Goal: Task Accomplishment & Management: Complete application form

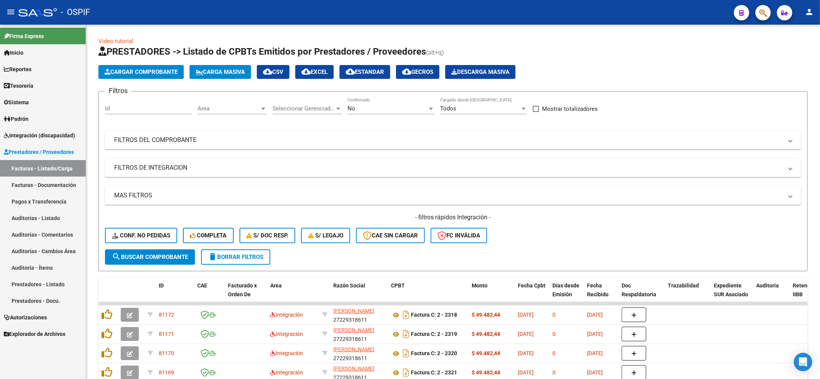
click at [20, 134] on span "Integración (discapacidad)" at bounding box center [39, 135] width 71 height 8
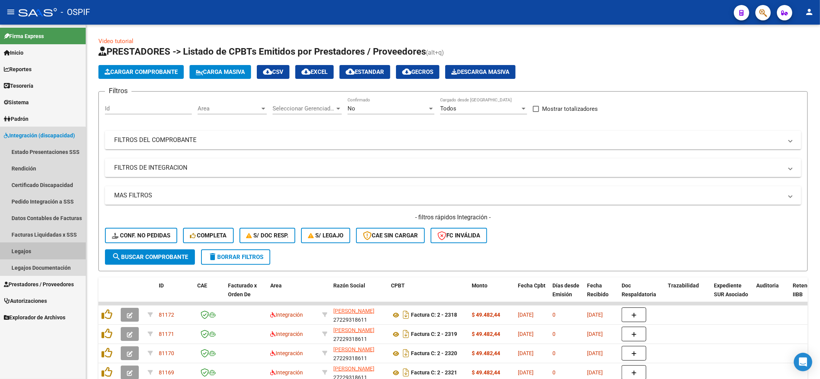
click at [30, 254] on link "Legajos" at bounding box center [43, 251] width 86 height 17
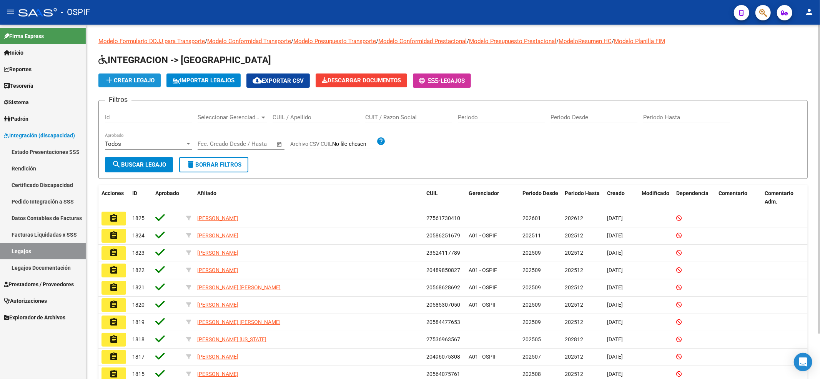
click at [151, 80] on span "add Crear Legajo" at bounding box center [130, 80] width 50 height 7
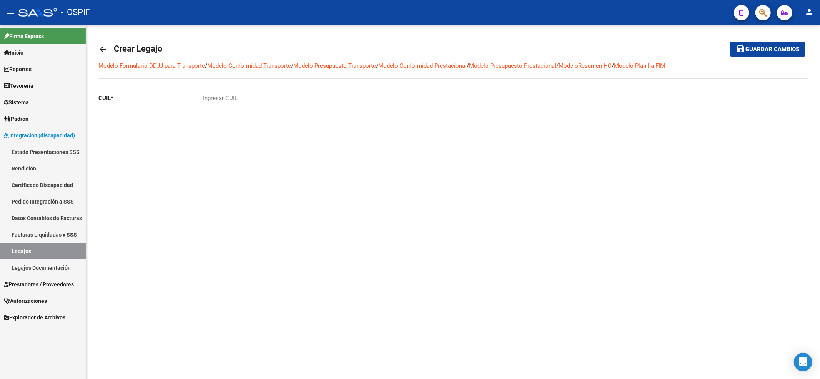
click at [229, 102] on div "Ingresar CUIL" at bounding box center [323, 95] width 240 height 17
paste input "20-58530705-0"
type input "20-58530705-0"
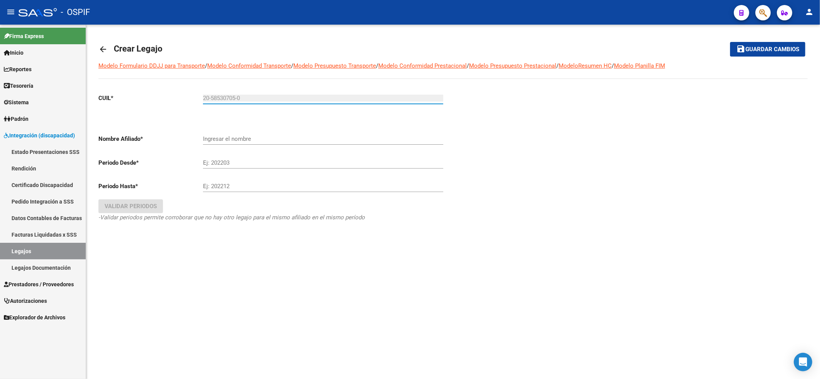
type input "[PERSON_NAME]"
type input "20-58530705-0"
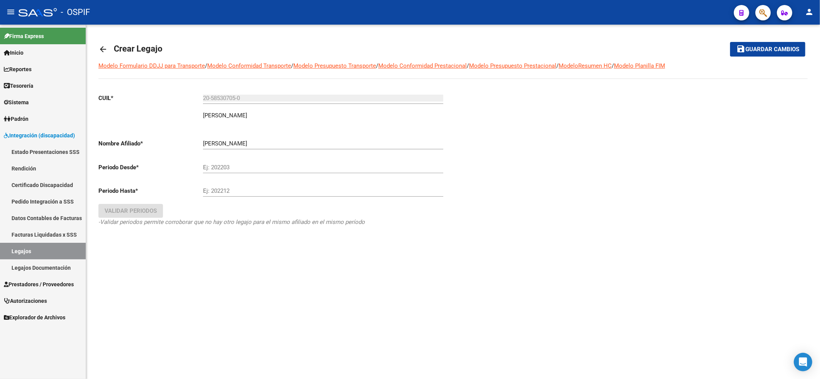
drag, startPoint x: 245, startPoint y: 159, endPoint x: 246, endPoint y: 163, distance: 4.9
click at [246, 163] on div "Ej: 202203" at bounding box center [323, 164] width 240 height 17
type input "202510"
type input "202512"
click at [730, 42] on button "save Guardar cambios" at bounding box center [767, 49] width 75 height 14
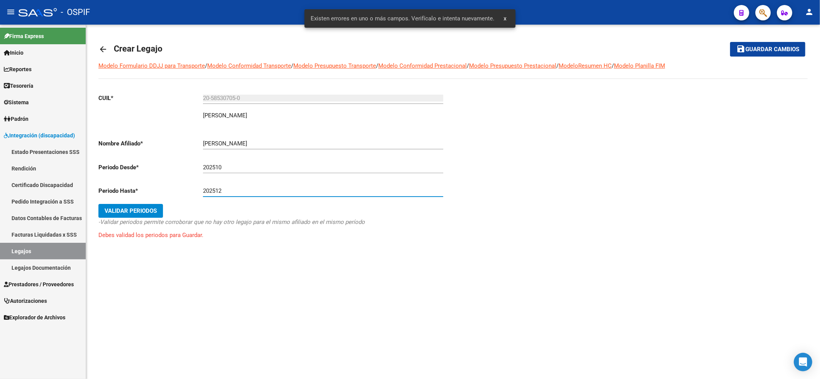
drag, startPoint x: 129, startPoint y: 203, endPoint x: 132, endPoint y: 198, distance: 6.2
click at [132, 198] on div "CUIL * 20-58530705-0 Ingresar CUIL [PERSON_NAME] Padrón Nombre Afiliado * [PERS…" at bounding box center [272, 173] width 349 height 173
drag, startPoint x: 133, startPoint y: 199, endPoint x: 133, endPoint y: 203, distance: 4.2
click at [133, 203] on div "CUIL * 20-58530705-0 Ingresar CUIL [PERSON_NAME] Padrón Nombre Afiliado * [PERS…" at bounding box center [272, 173] width 349 height 173
click at [133, 204] on button "Validar Periodos" at bounding box center [130, 211] width 65 height 14
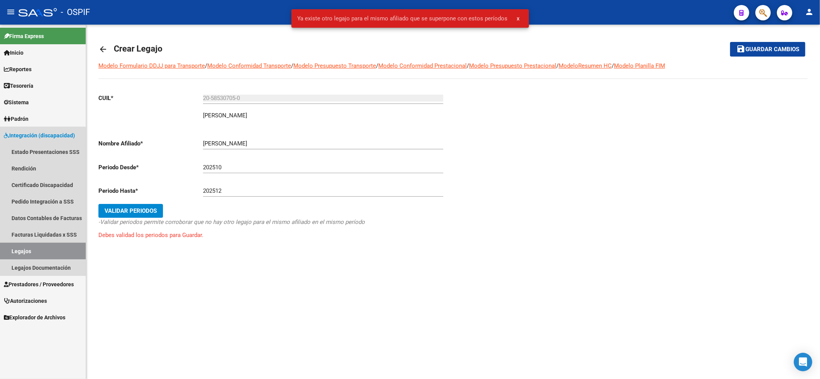
click at [25, 251] on link "Legajos" at bounding box center [43, 251] width 86 height 17
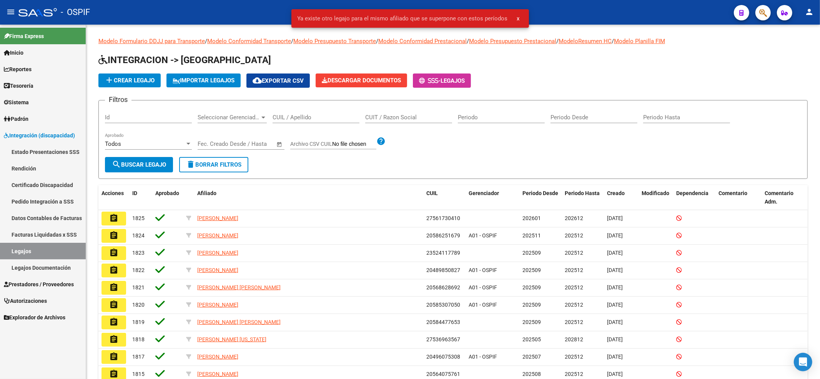
click at [282, 115] on input "CUIL / Apellido" at bounding box center [315, 117] width 87 height 7
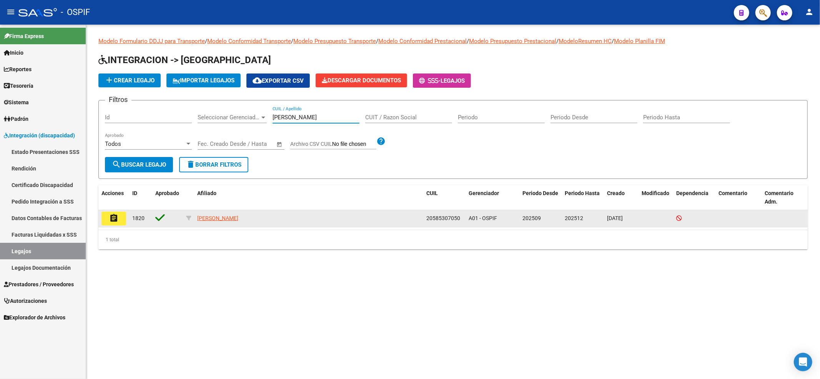
type input "[PERSON_NAME]"
click at [116, 217] on mat-icon "assignment" at bounding box center [113, 217] width 9 height 9
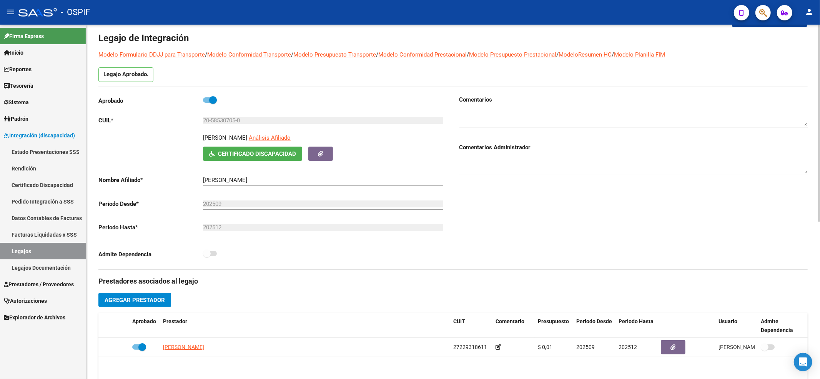
scroll to position [51, 0]
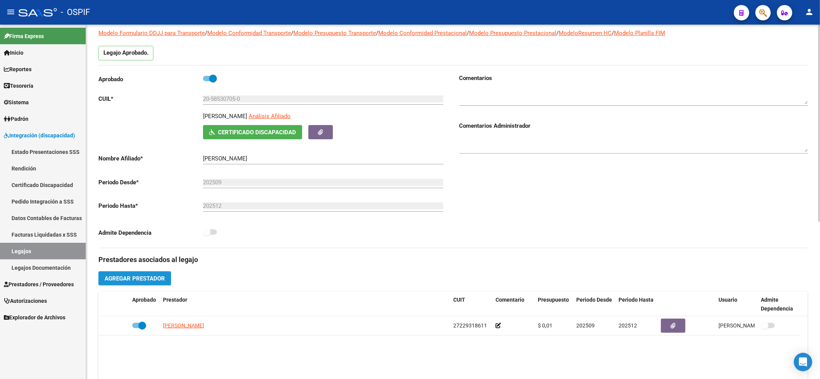
click at [142, 281] on span "Agregar Prestador" at bounding box center [135, 278] width 60 height 7
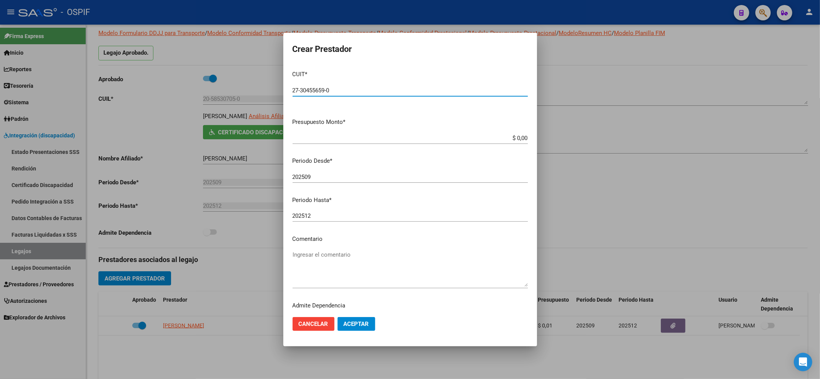
type input "27-30455659-0"
type input "$ 0,01"
click at [343, 181] on div "202509 Ingresar el periodo" at bounding box center [409, 177] width 235 height 12
click at [341, 178] on input "202509" at bounding box center [409, 176] width 235 height 7
type input "202510"
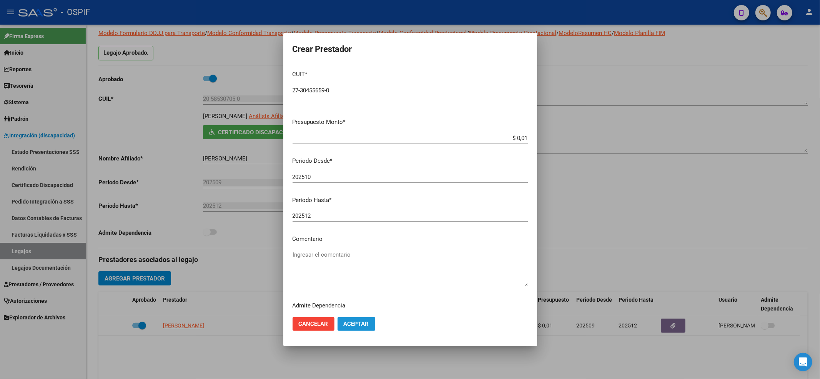
click at [351, 321] on span "Aceptar" at bounding box center [356, 323] width 25 height 7
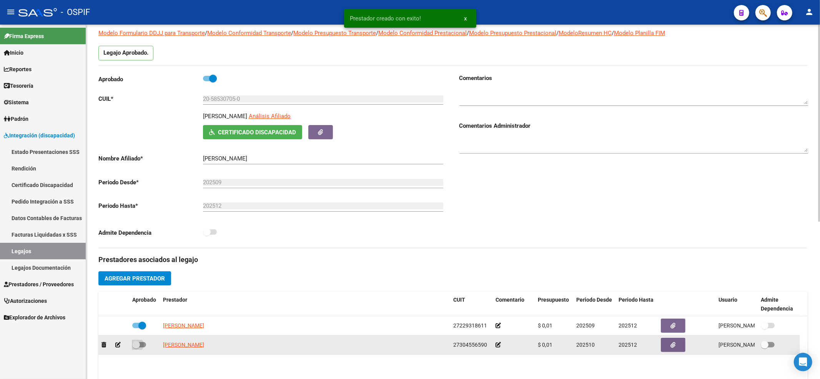
click at [138, 345] on span at bounding box center [136, 345] width 8 height 8
click at [136, 347] on input "checkbox" at bounding box center [136, 347] width 0 height 0
checkbox input "true"
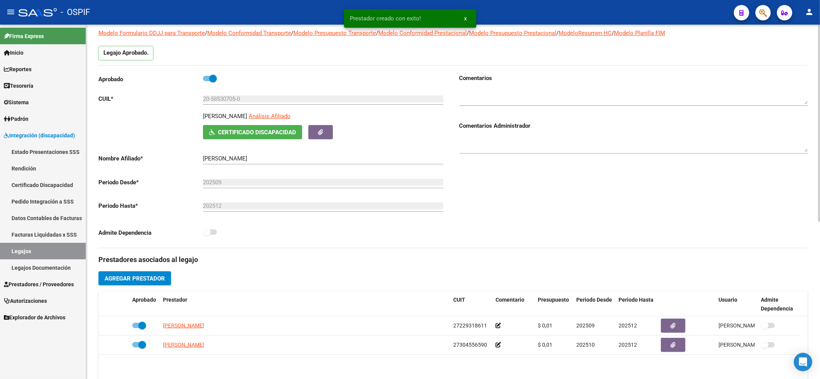
scroll to position [0, 0]
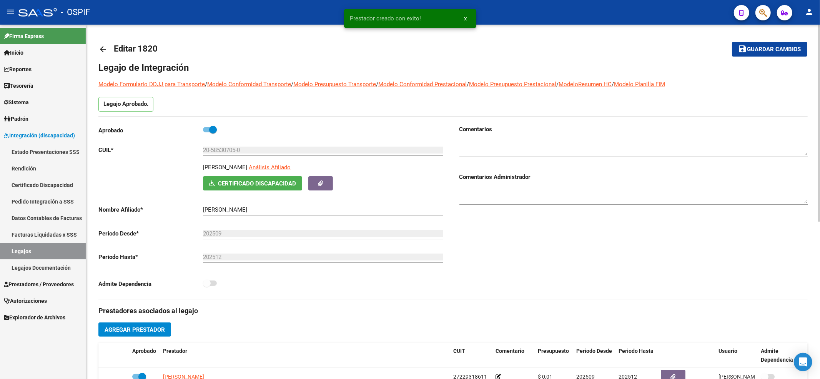
click at [786, 62] on h1 "Legajo de Integración" at bounding box center [452, 67] width 709 height 12
drag, startPoint x: 786, startPoint y: 50, endPoint x: 793, endPoint y: 115, distance: 65.0
click at [786, 51] on span "Guardar cambios" at bounding box center [774, 49] width 54 height 7
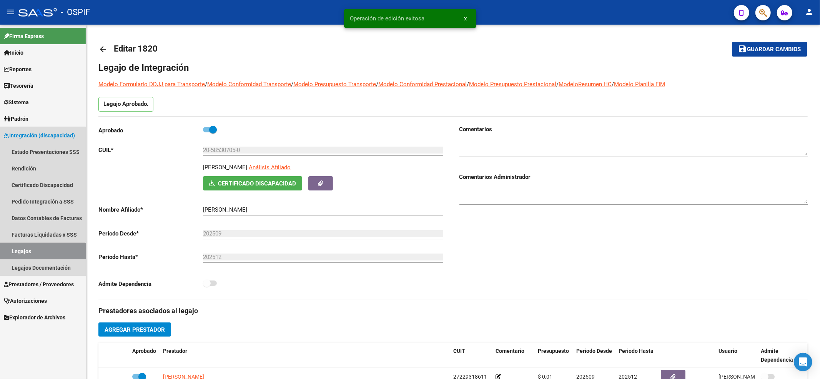
click at [8, 253] on link "Legajos" at bounding box center [43, 251] width 86 height 17
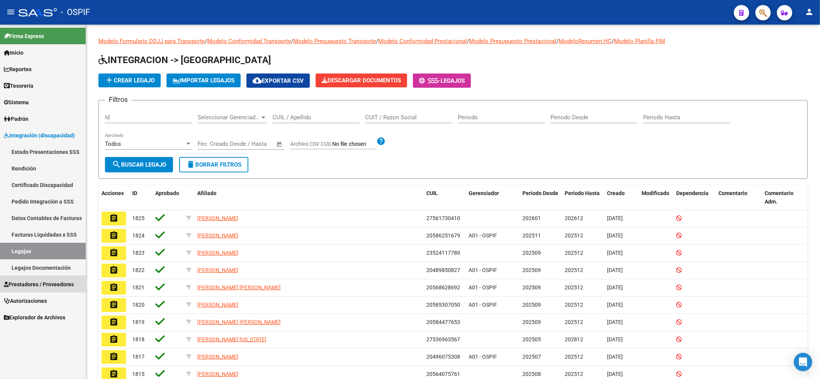
click at [51, 291] on link "Prestadores / Proveedores" at bounding box center [43, 284] width 86 height 17
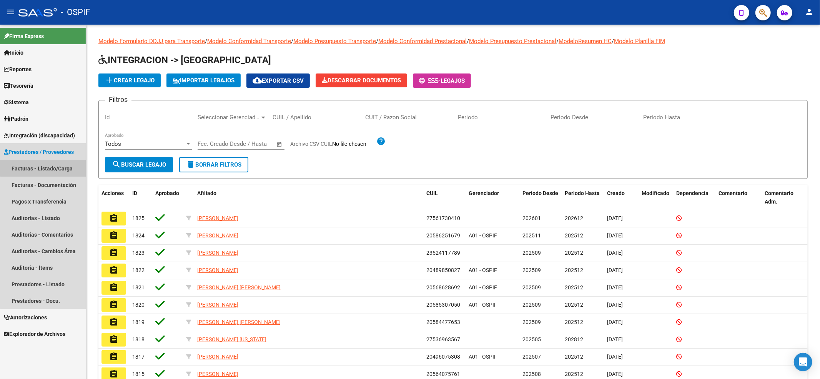
click at [75, 161] on link "Facturas - Listado/Carga" at bounding box center [43, 168] width 86 height 17
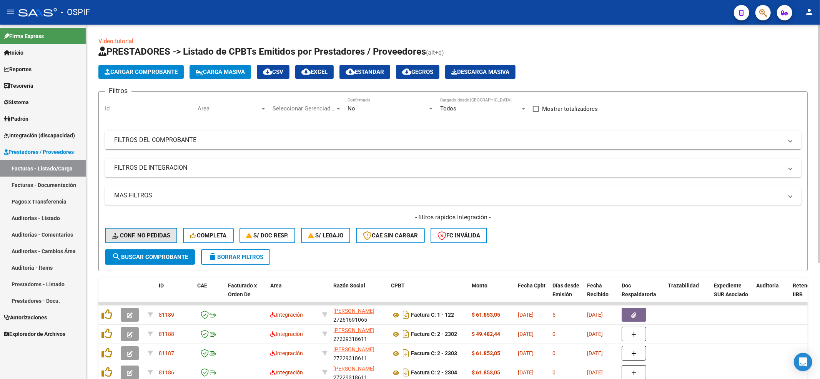
click at [145, 238] on span "Conf. no pedidas" at bounding box center [141, 235] width 58 height 7
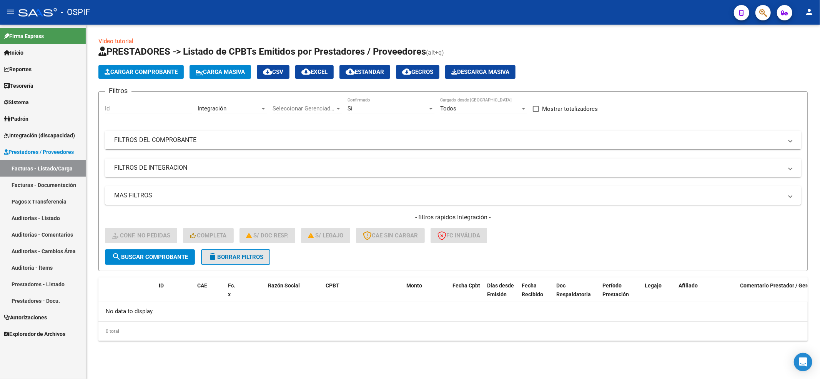
click at [263, 262] on button "delete Borrar Filtros" at bounding box center [235, 256] width 69 height 15
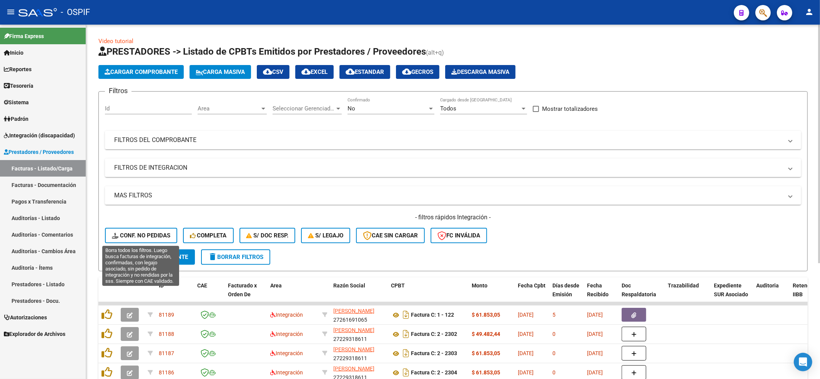
click at [163, 235] on span "Conf. no pedidas" at bounding box center [141, 235] width 58 height 7
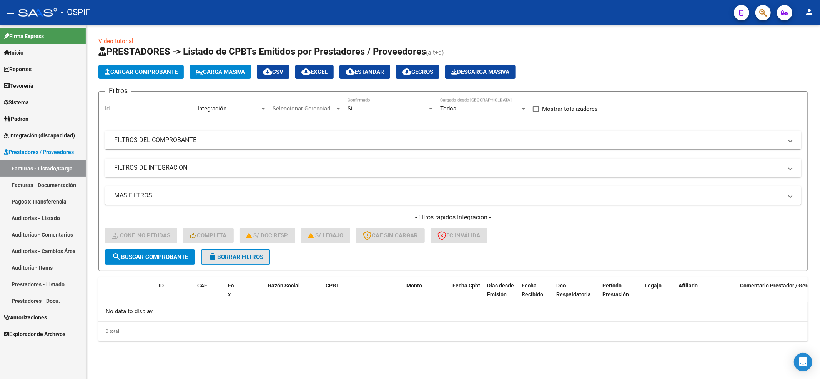
click at [250, 256] on span "delete Borrar Filtros" at bounding box center [235, 256] width 55 height 7
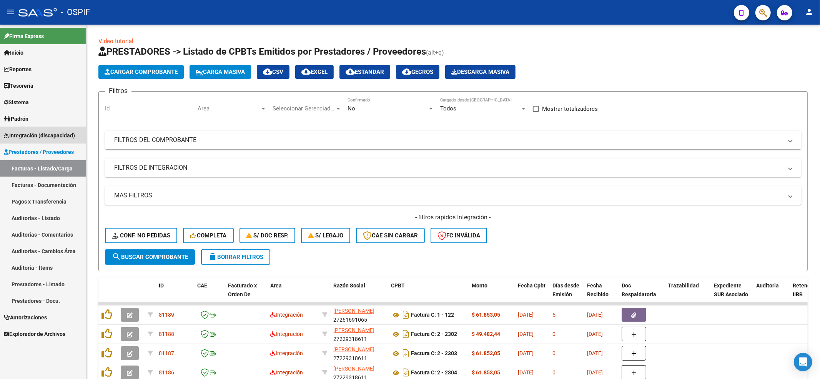
click at [14, 133] on span "Integración (discapacidad)" at bounding box center [39, 135] width 71 height 8
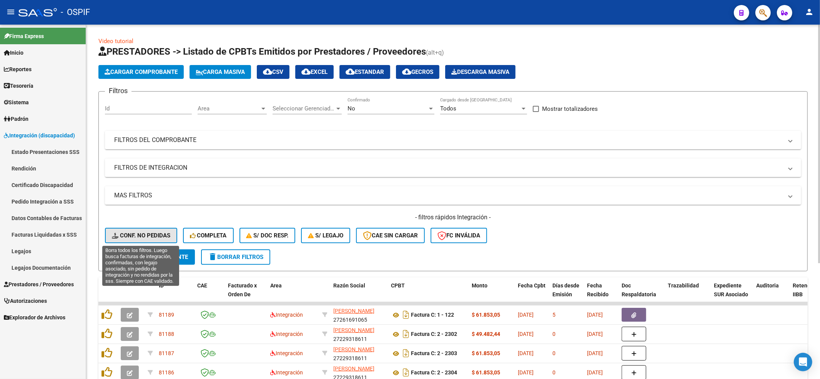
click at [153, 238] on span "Conf. no pedidas" at bounding box center [141, 235] width 58 height 7
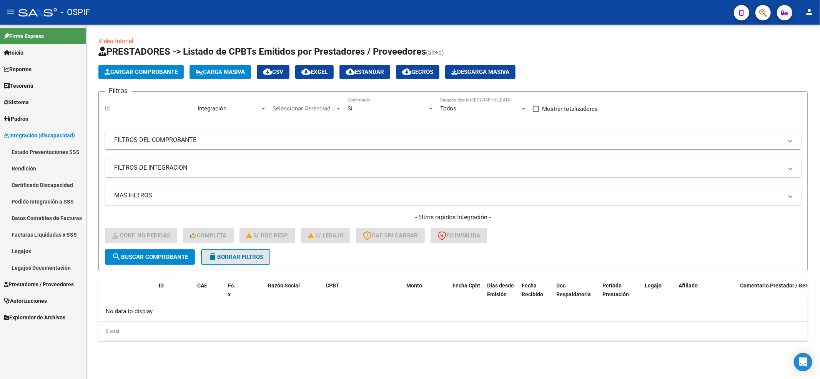
click at [238, 260] on button "delete Borrar Filtros" at bounding box center [235, 256] width 69 height 15
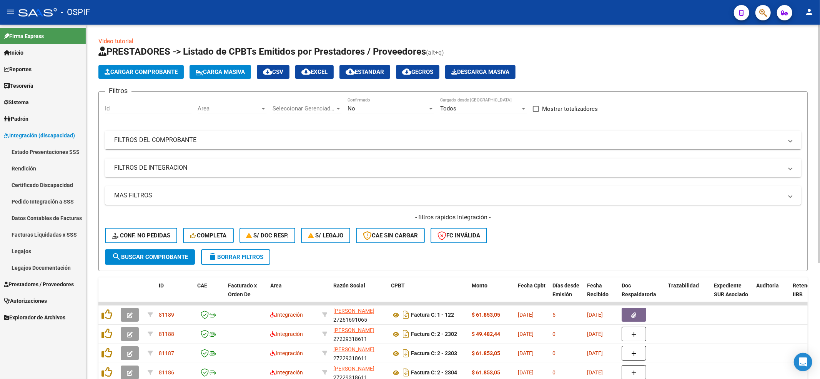
scroll to position [51, 0]
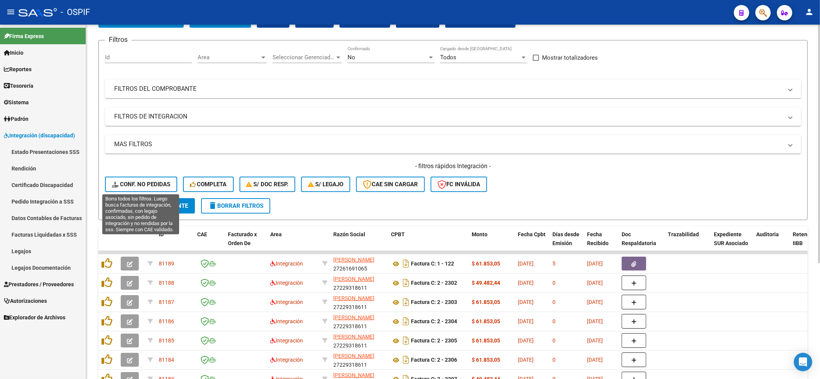
click at [156, 183] on span "Conf. no pedidas" at bounding box center [141, 184] width 58 height 7
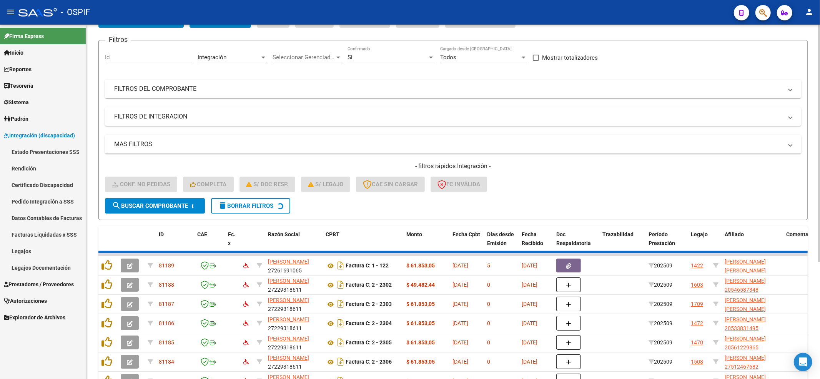
scroll to position [0, 0]
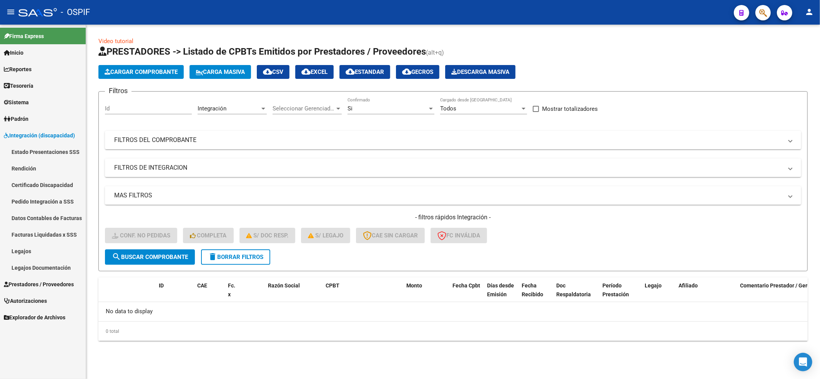
click at [261, 261] on button "delete Borrar Filtros" at bounding box center [235, 256] width 69 height 15
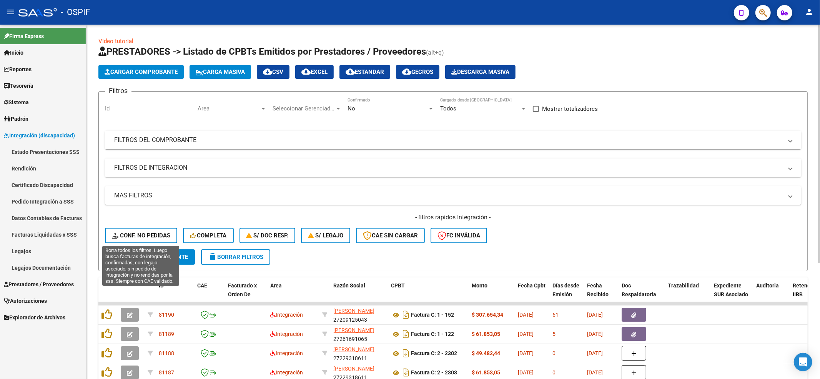
click at [148, 235] on span "Conf. no pedidas" at bounding box center [141, 235] width 58 height 7
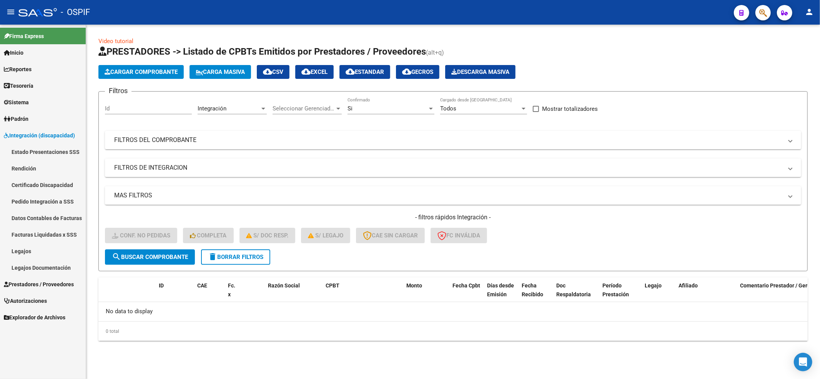
click at [254, 254] on span "delete Borrar Filtros" at bounding box center [235, 256] width 55 height 7
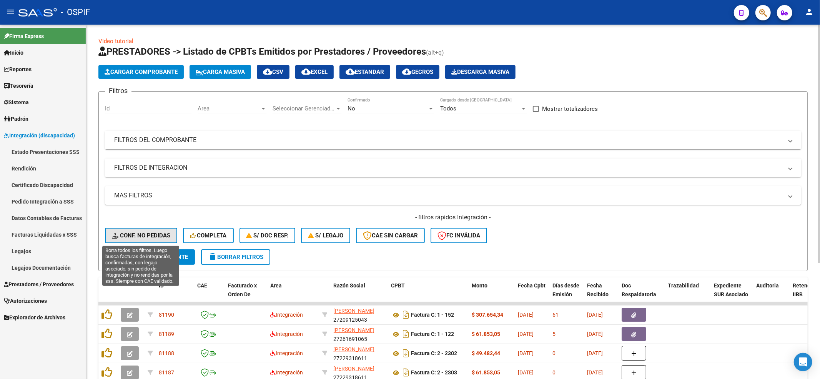
click at [152, 234] on span "Conf. no pedidas" at bounding box center [141, 235] width 58 height 7
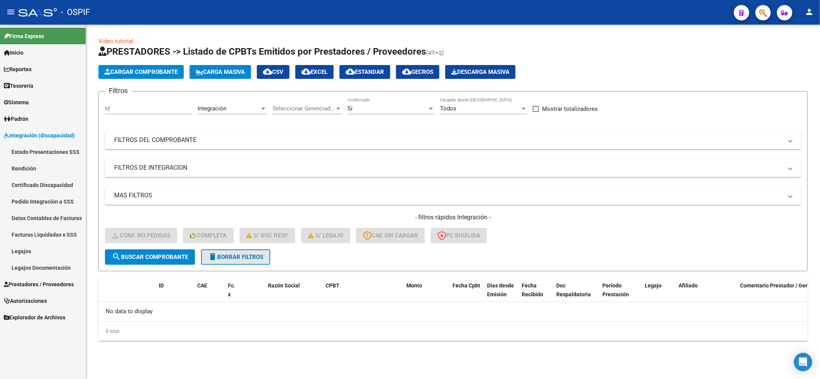
click at [249, 260] on button "delete Borrar Filtros" at bounding box center [235, 256] width 69 height 15
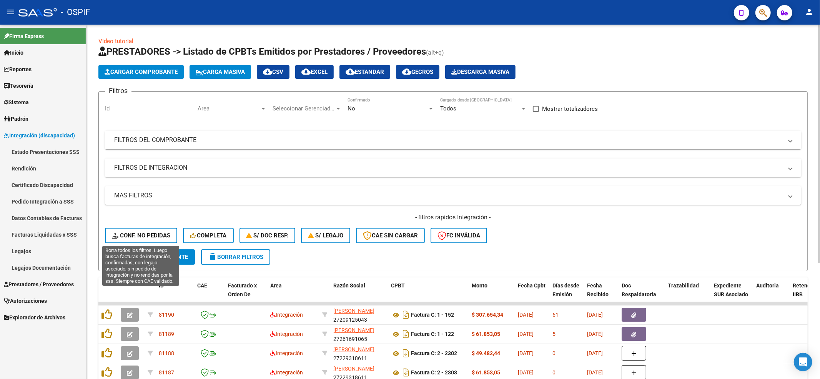
click at [136, 228] on button "Conf. no pedidas" at bounding box center [141, 235] width 72 height 15
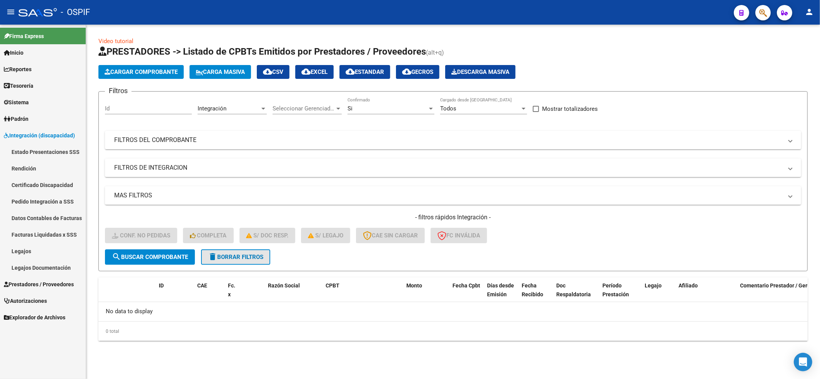
click at [225, 254] on span "delete Borrar Filtros" at bounding box center [235, 256] width 55 height 7
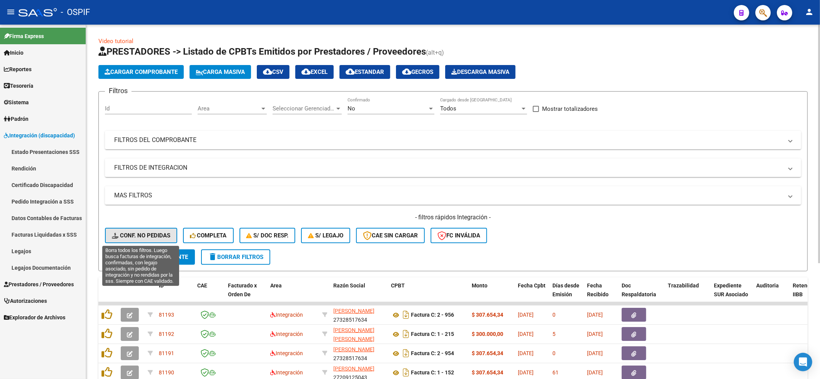
click at [145, 236] on span "Conf. no pedidas" at bounding box center [141, 235] width 58 height 7
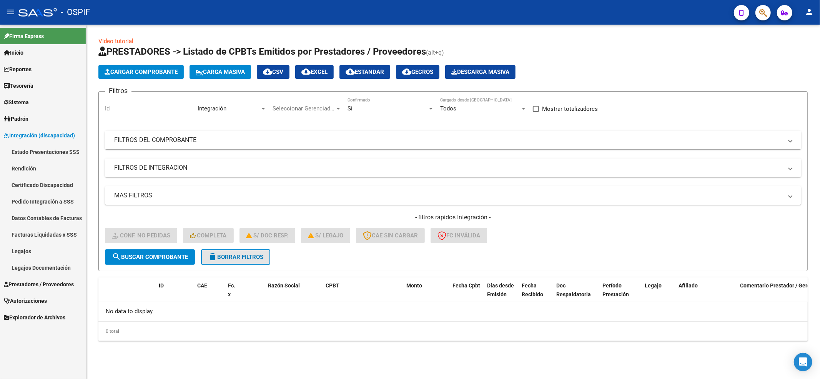
click at [244, 263] on button "delete Borrar Filtros" at bounding box center [235, 256] width 69 height 15
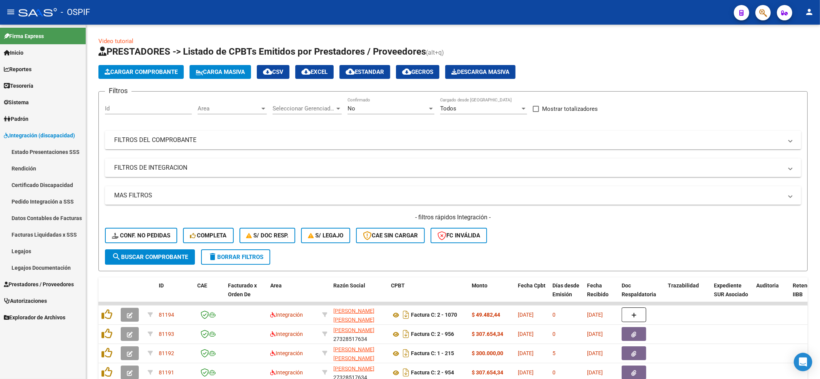
click at [23, 162] on link "Rendición" at bounding box center [43, 168] width 86 height 17
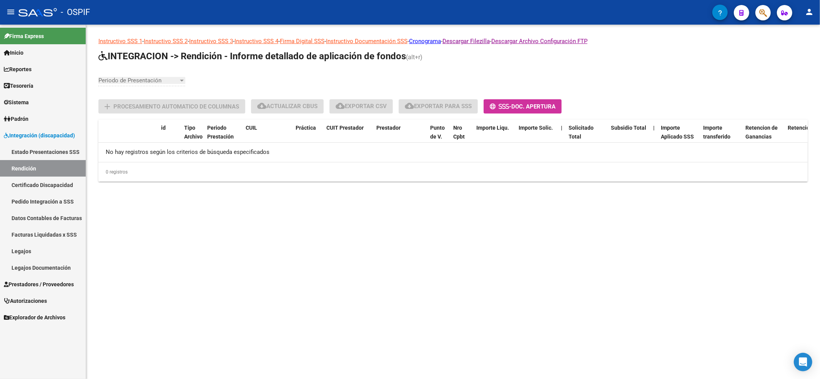
click at [24, 150] on link "Estado Presentaciones SSS" at bounding box center [43, 151] width 86 height 17
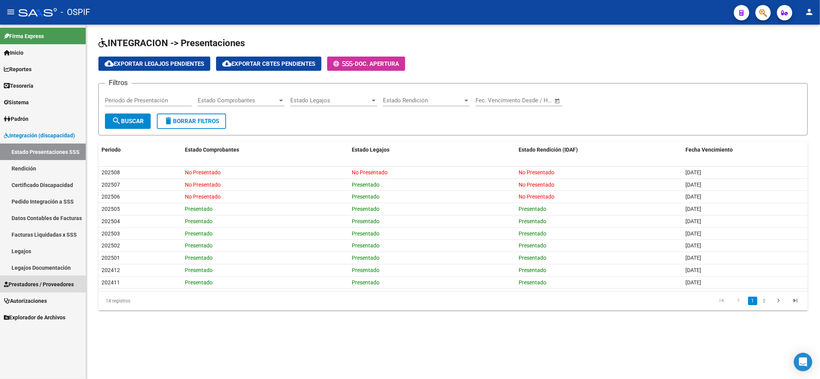
click at [15, 291] on link "Prestadores / Proveedores" at bounding box center [43, 284] width 86 height 17
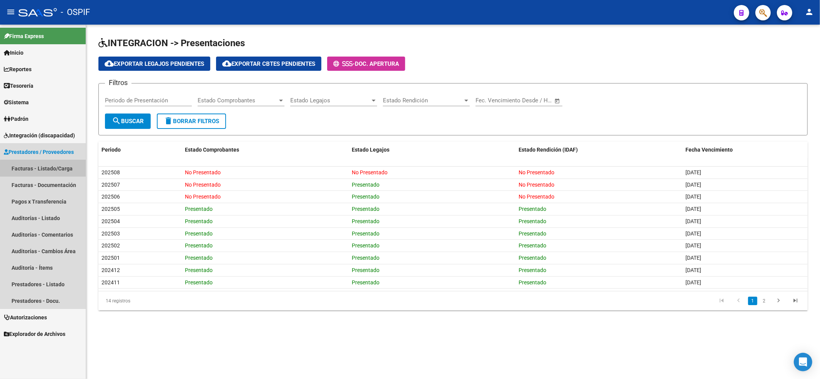
click at [49, 168] on link "Facturas - Listado/Carga" at bounding box center [43, 168] width 86 height 17
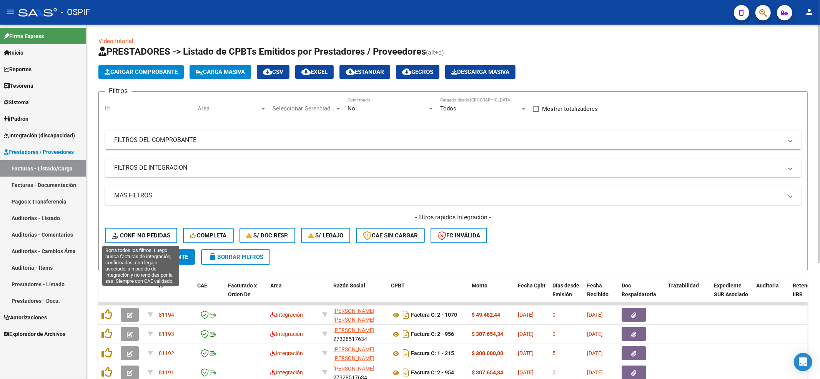
click at [146, 232] on span "Conf. no pedidas" at bounding box center [141, 235] width 58 height 7
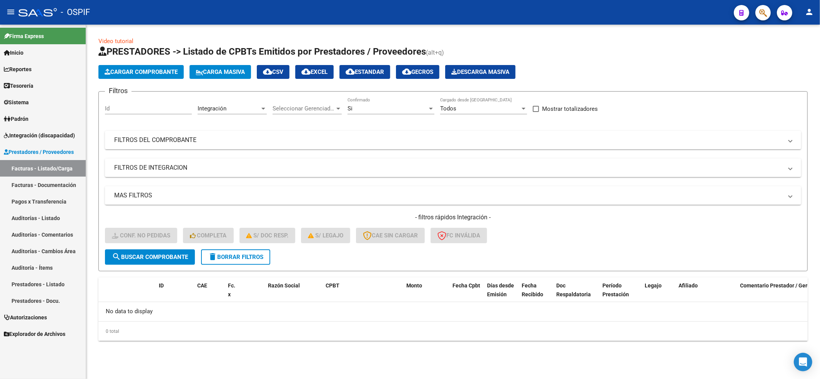
click at [234, 246] on div "- filtros rápidos Integración - Conf. no pedidas Completa S/ Doc Resp. S/ legaj…" at bounding box center [453, 231] width 696 height 36
click at [234, 254] on span "delete Borrar Filtros" at bounding box center [235, 256] width 55 height 7
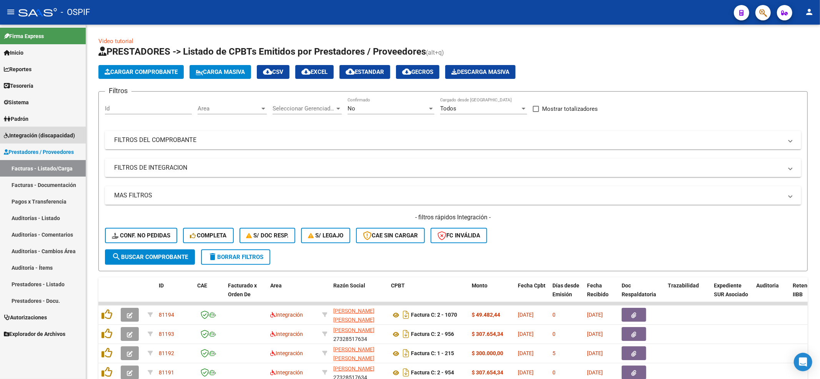
click at [60, 141] on link "Integración (discapacidad)" at bounding box center [43, 135] width 86 height 17
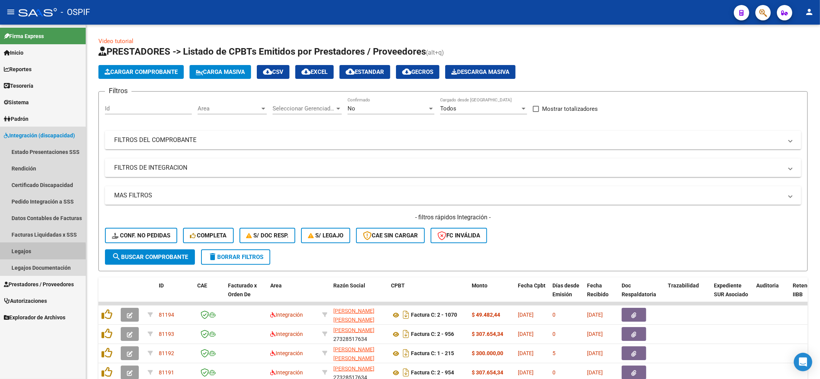
click at [28, 253] on link "Legajos" at bounding box center [43, 251] width 86 height 17
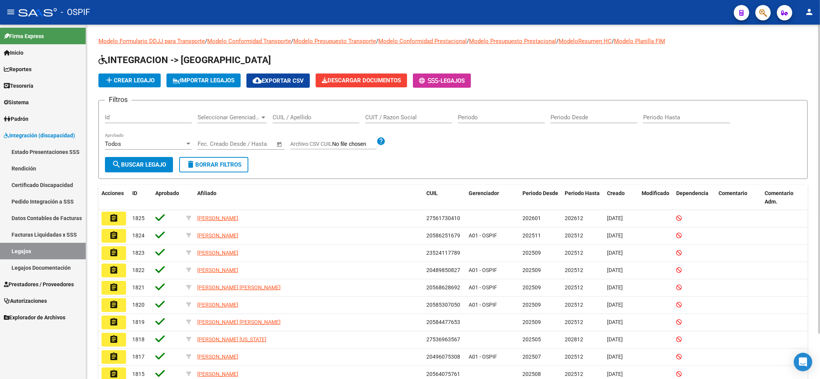
click at [326, 121] on div "CUIL / Apellido" at bounding box center [315, 114] width 87 height 17
drag, startPoint x: 224, startPoint y: 154, endPoint x: 229, endPoint y: 173, distance: 19.0
click at [225, 158] on form "Filtros Id Seleccionar Gerenciador Seleccionar Gerenciador CUIL / Apellido CUIT…" at bounding box center [452, 139] width 709 height 79
click at [229, 174] on form "Filtros Id Seleccionar Gerenciador Seleccionar Gerenciador CUIL / Apellido CUIT…" at bounding box center [452, 139] width 709 height 79
click at [225, 164] on span "delete Borrar Filtros" at bounding box center [213, 164] width 55 height 7
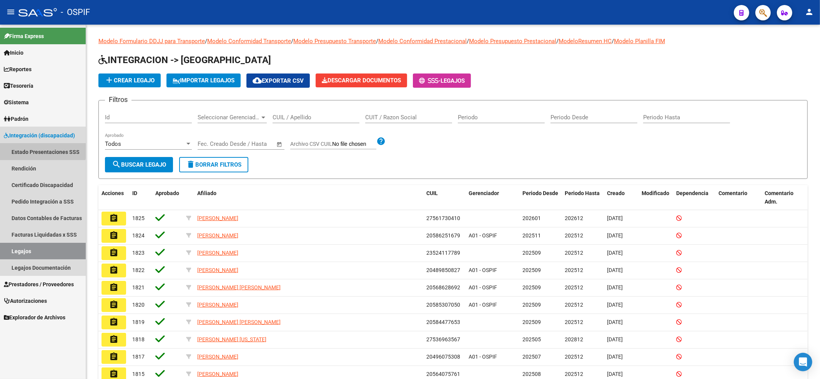
click at [24, 143] on link "Estado Presentaciones SSS" at bounding box center [43, 151] width 86 height 17
